Goal: Transaction & Acquisition: Purchase product/service

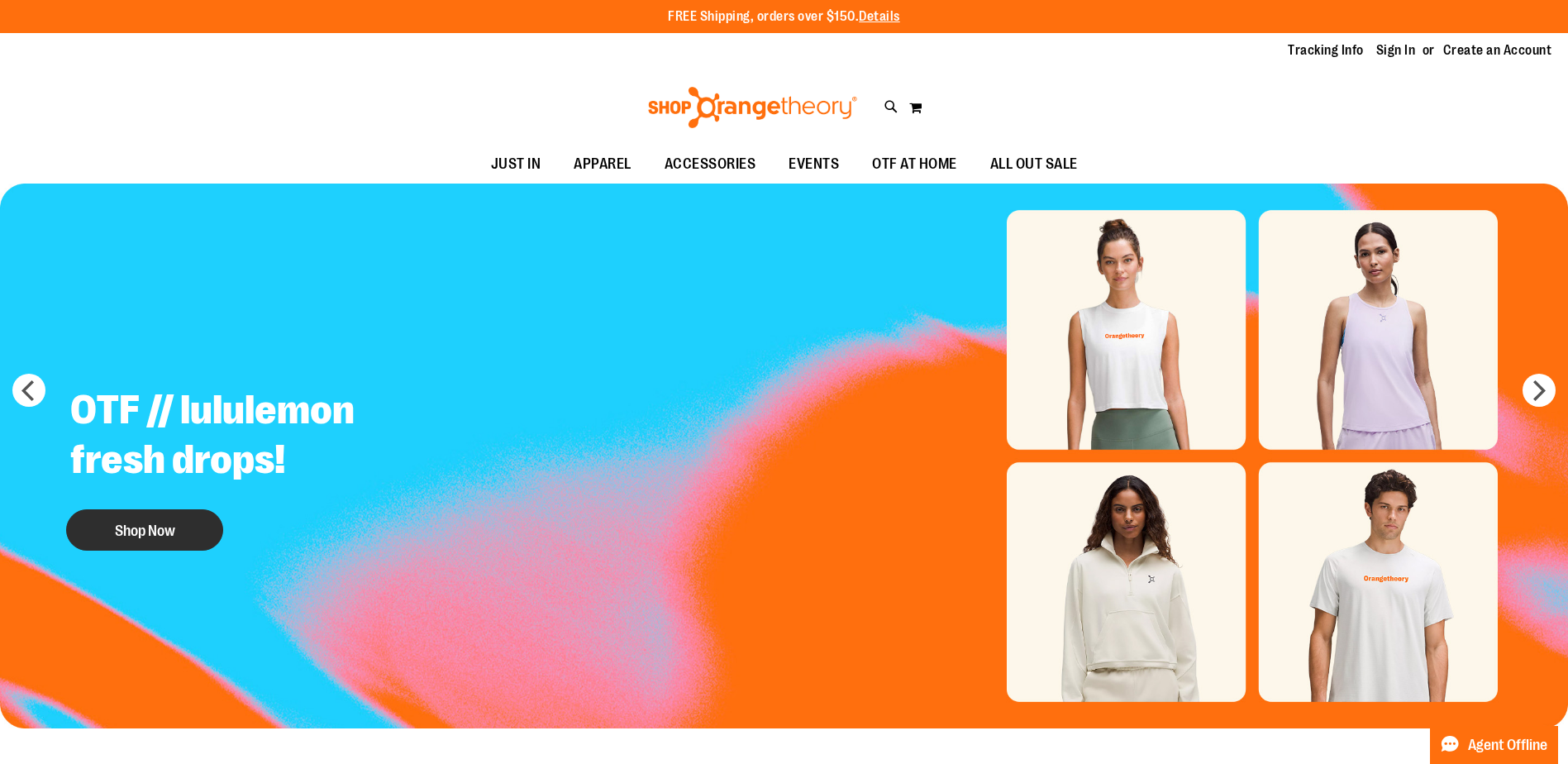
click at [117, 535] on button "Shop Now" at bounding box center [145, 530] width 157 height 41
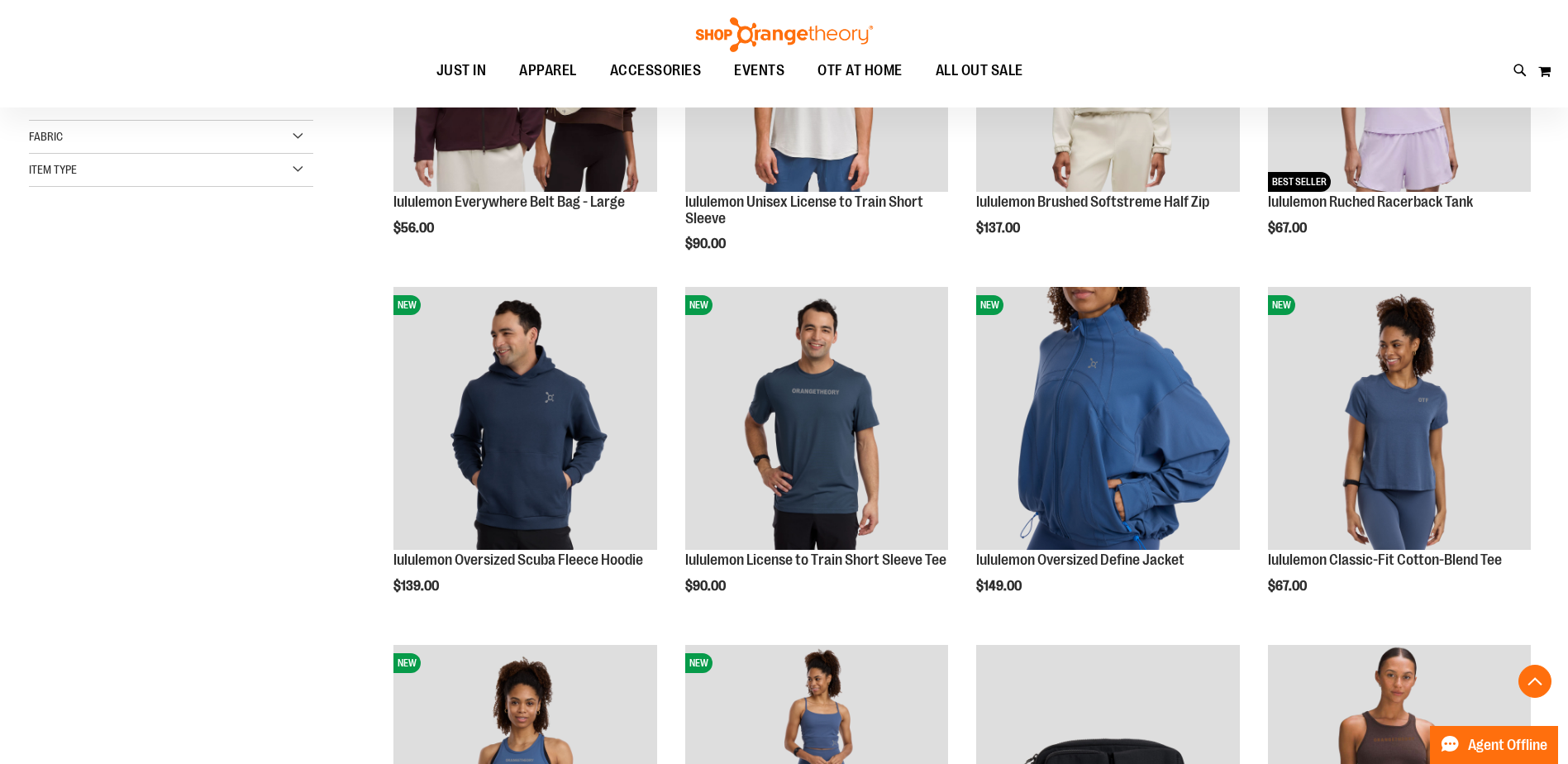
scroll to position [412, 0]
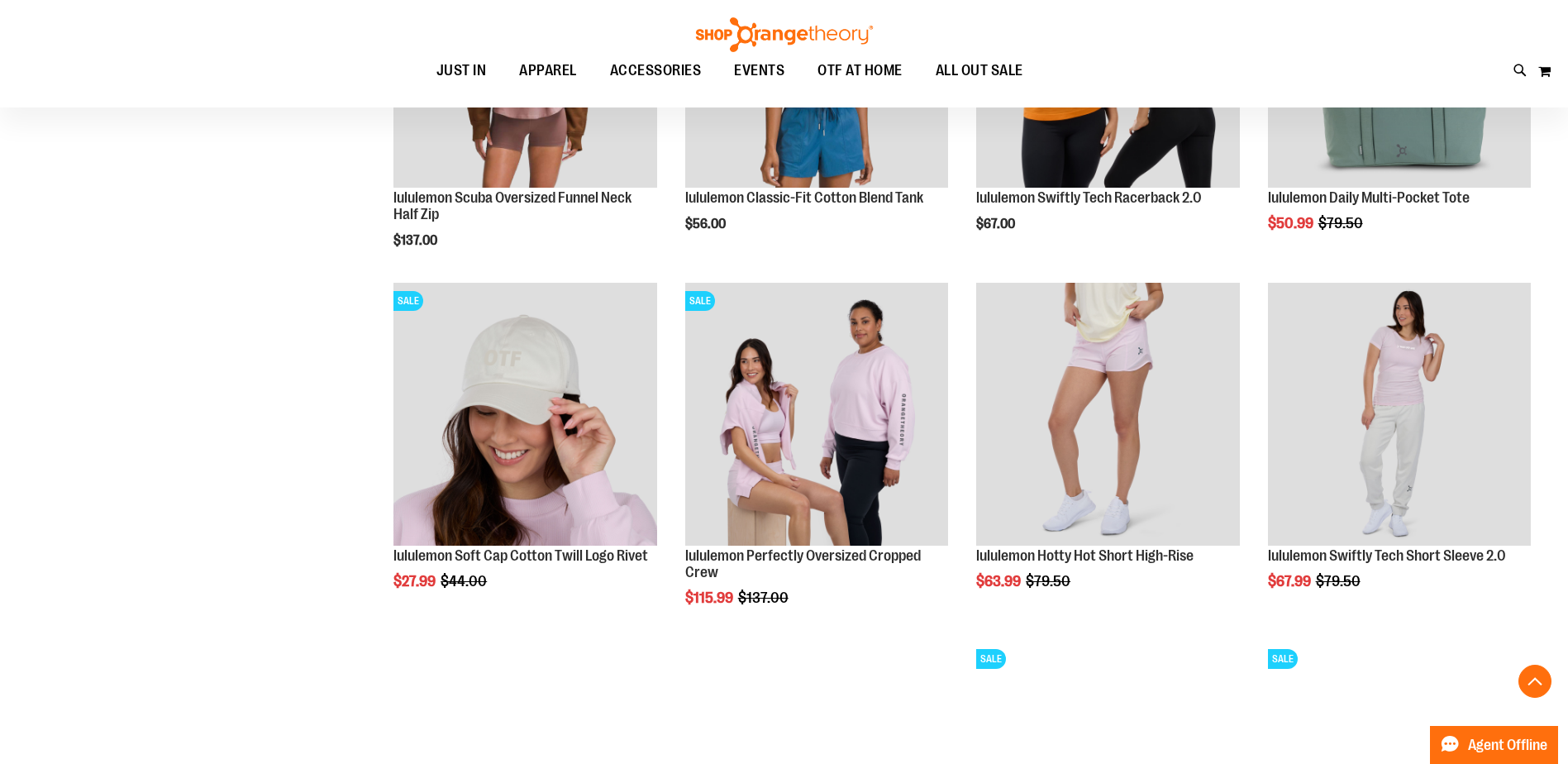
scroll to position [1487, 0]
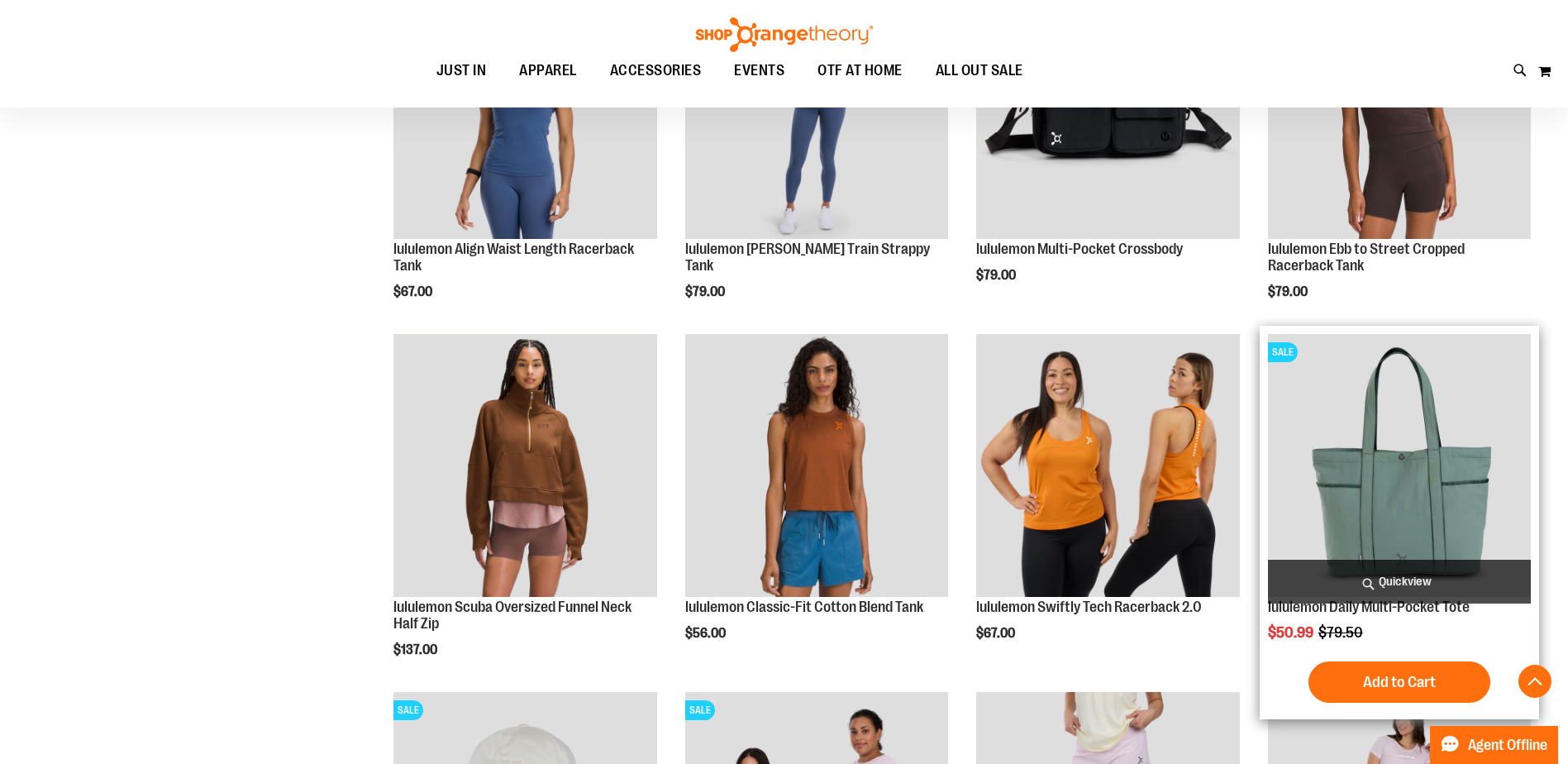
scroll to position [1074, 0]
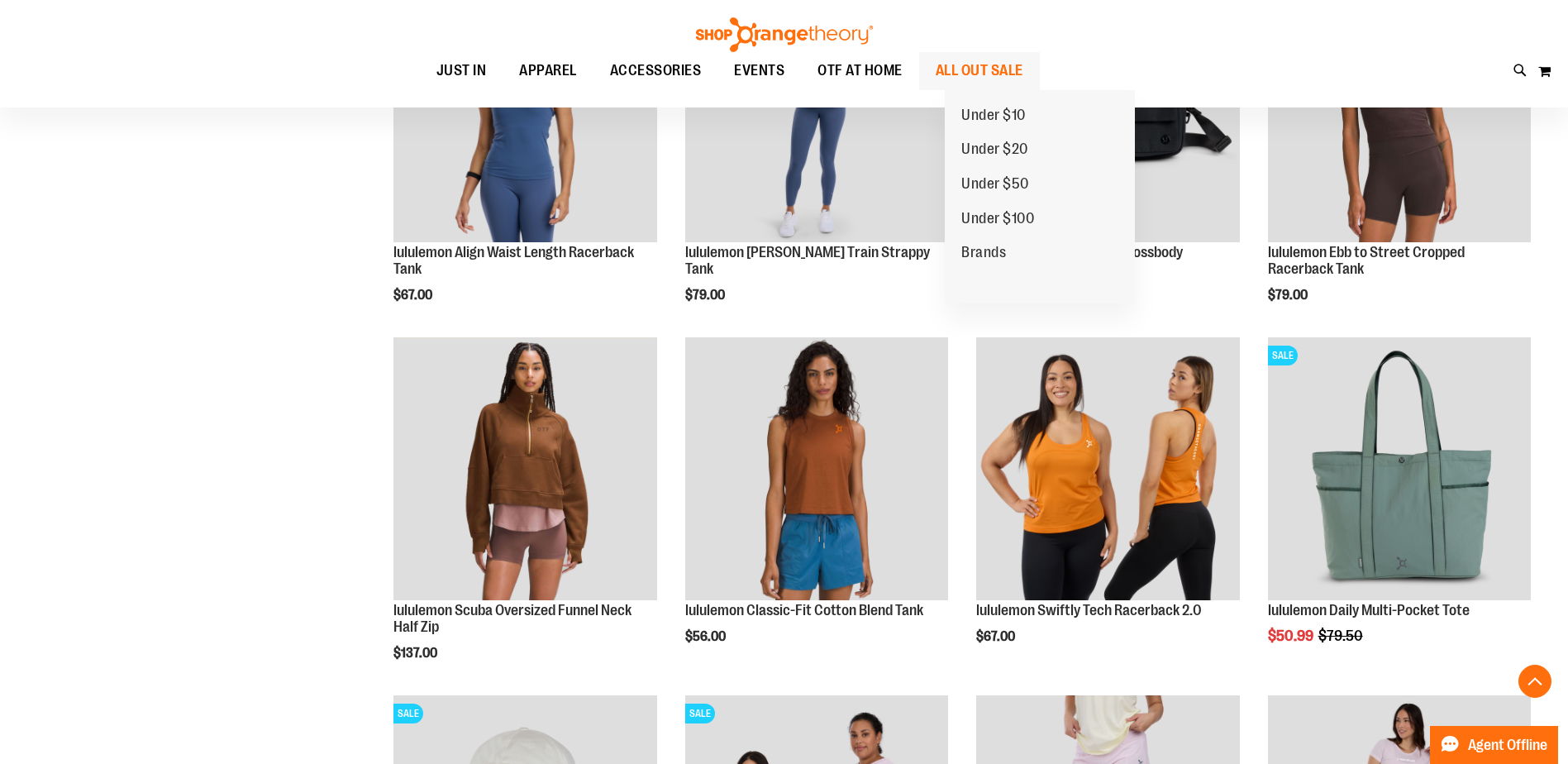
click at [988, 76] on span "ALL OUT SALE" at bounding box center [979, 71] width 88 height 37
click at [1002, 214] on span "Under $100" at bounding box center [997, 219] width 73 height 21
